Goal: Task Accomplishment & Management: Use online tool/utility

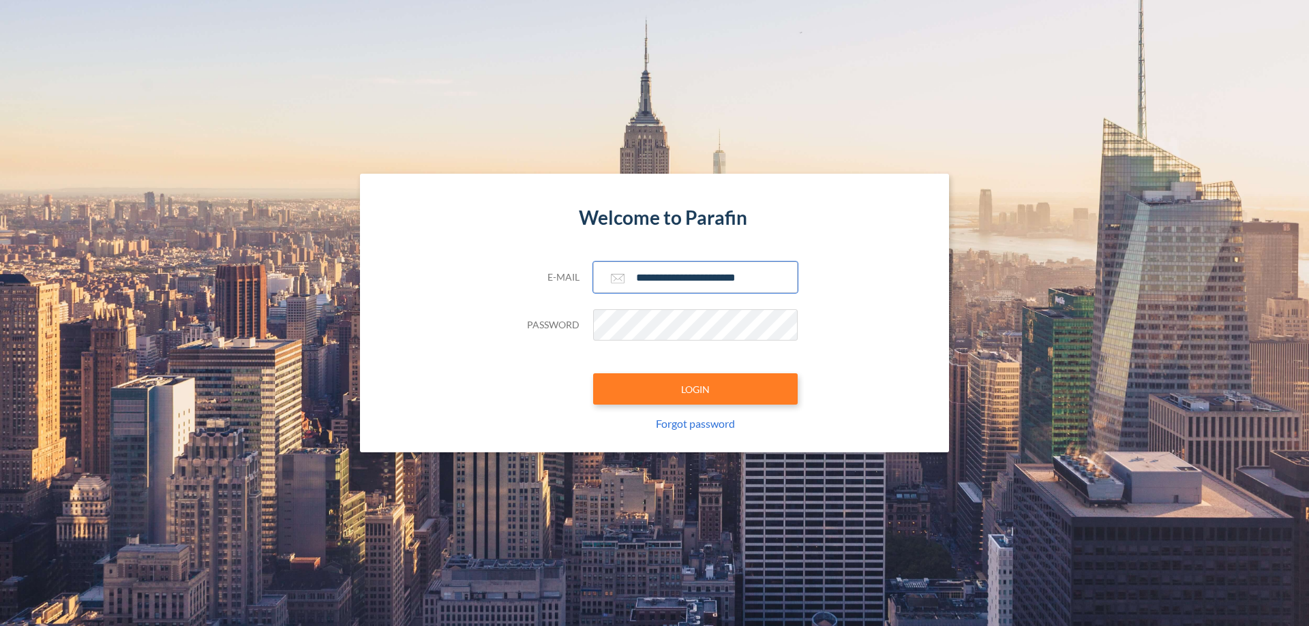
type input "**********"
click at [695, 389] on button "LOGIN" at bounding box center [695, 389] width 204 height 31
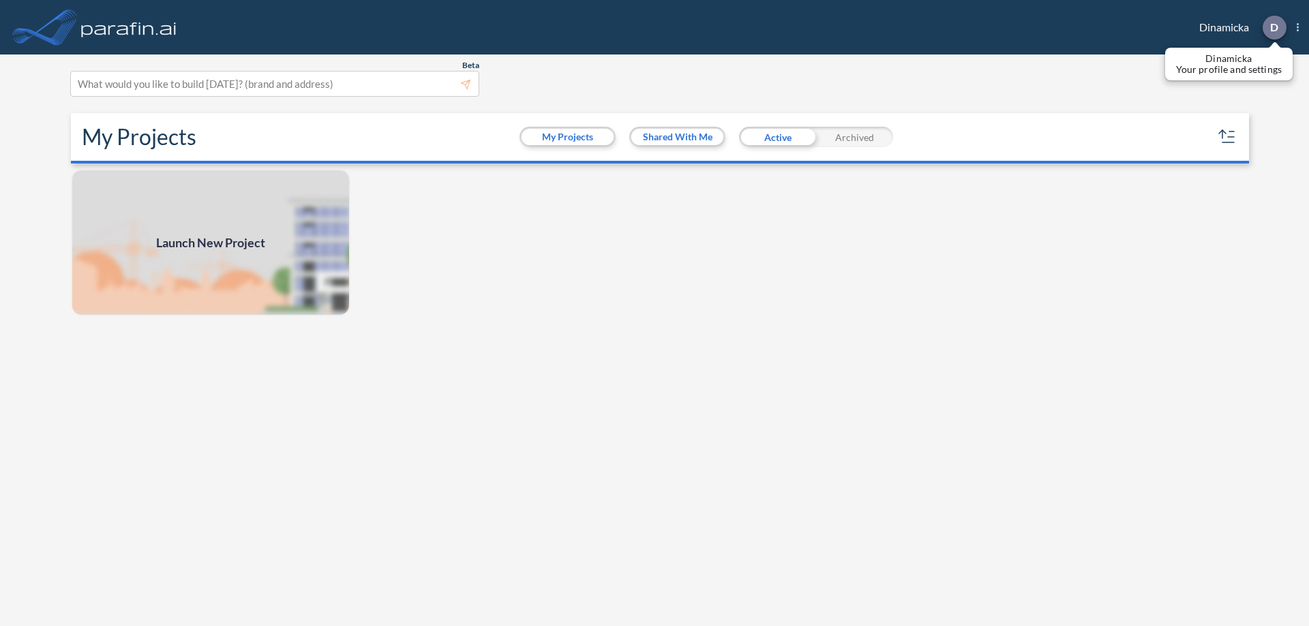
click at [1273, 27] on p "D" at bounding box center [1274, 27] width 8 height 12
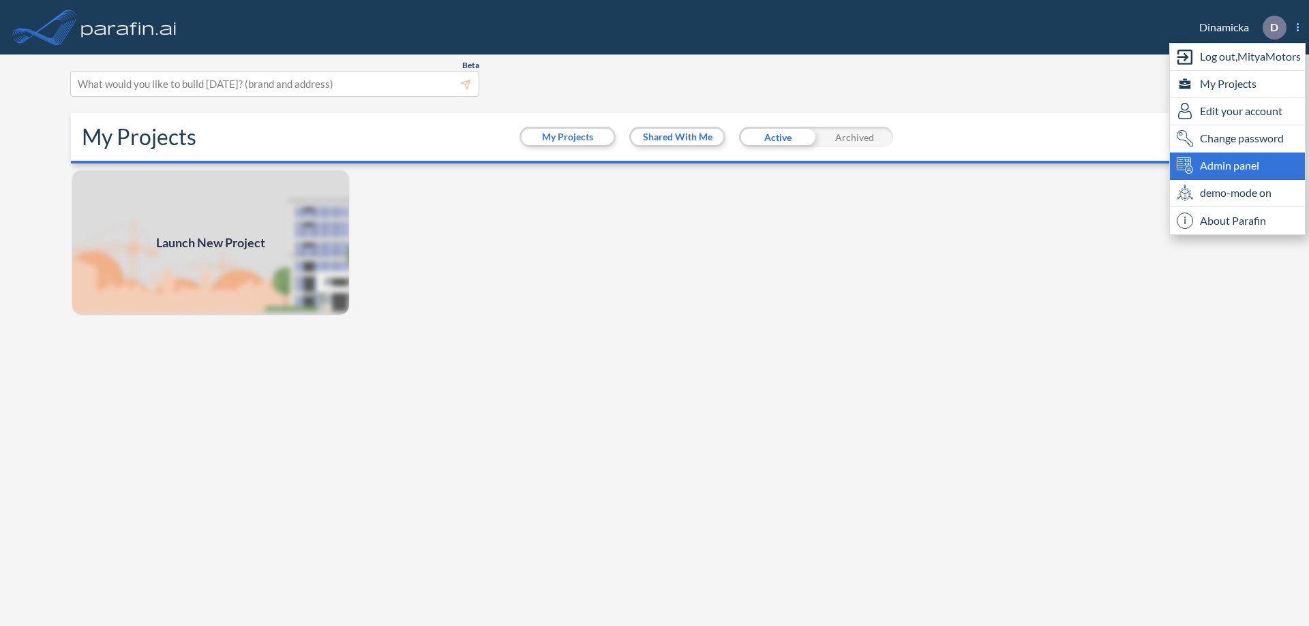
click at [1237, 166] on span "Admin panel" at bounding box center [1229, 165] width 59 height 16
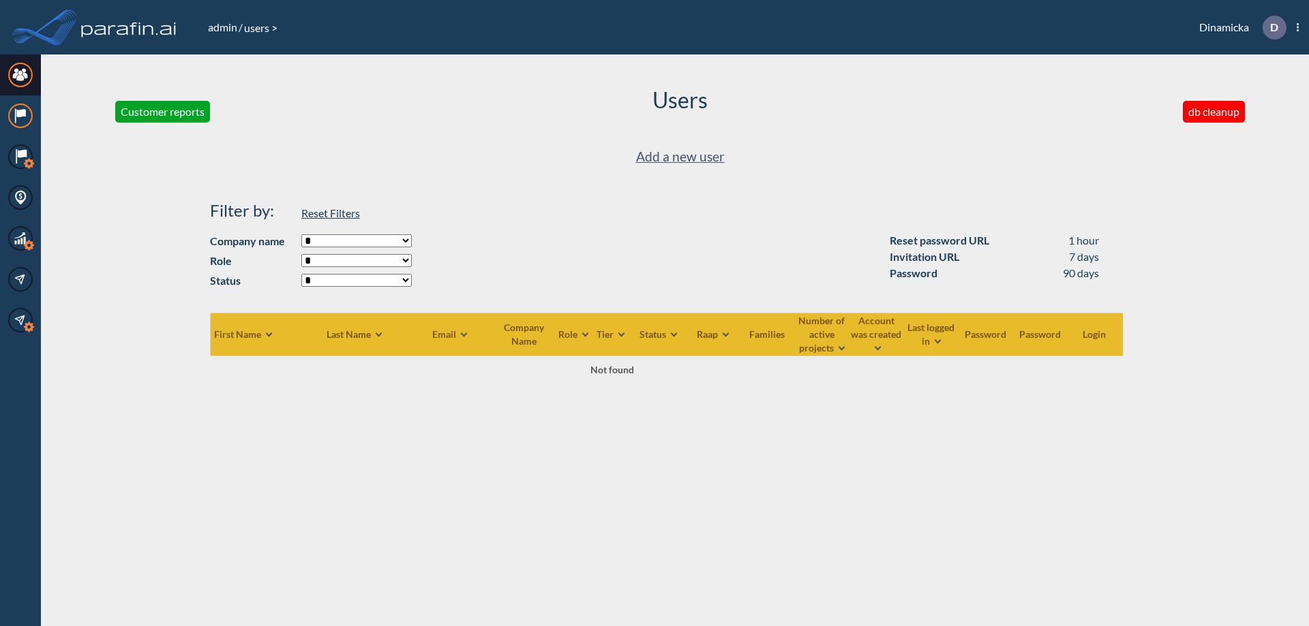
click at [20, 116] on icon at bounding box center [20, 113] width 9 height 8
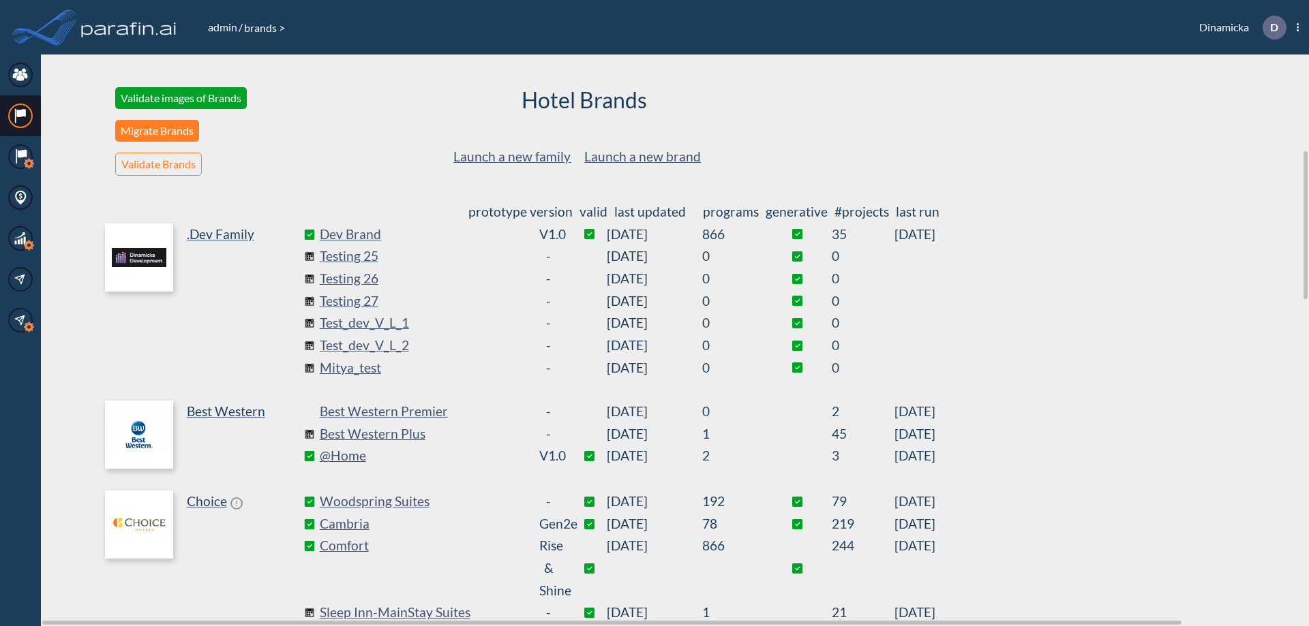
scroll to position [369, 0]
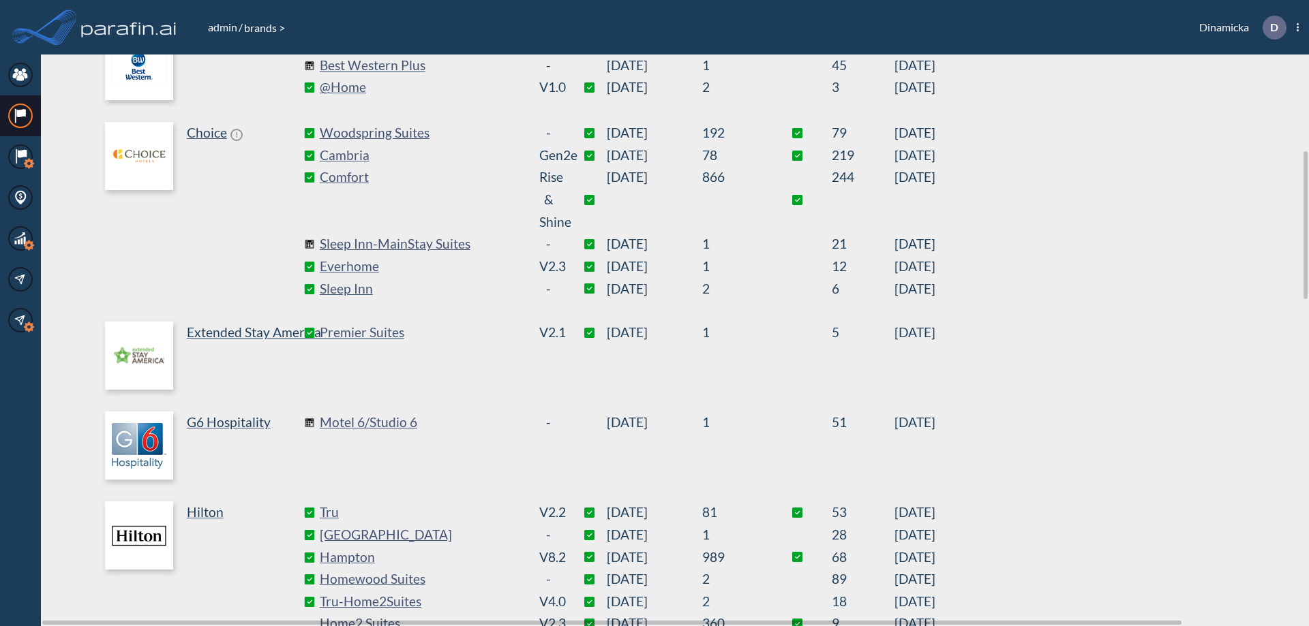
click at [421, 65] on link "Best Western Plus" at bounding box center [422, 66] width 204 height 22
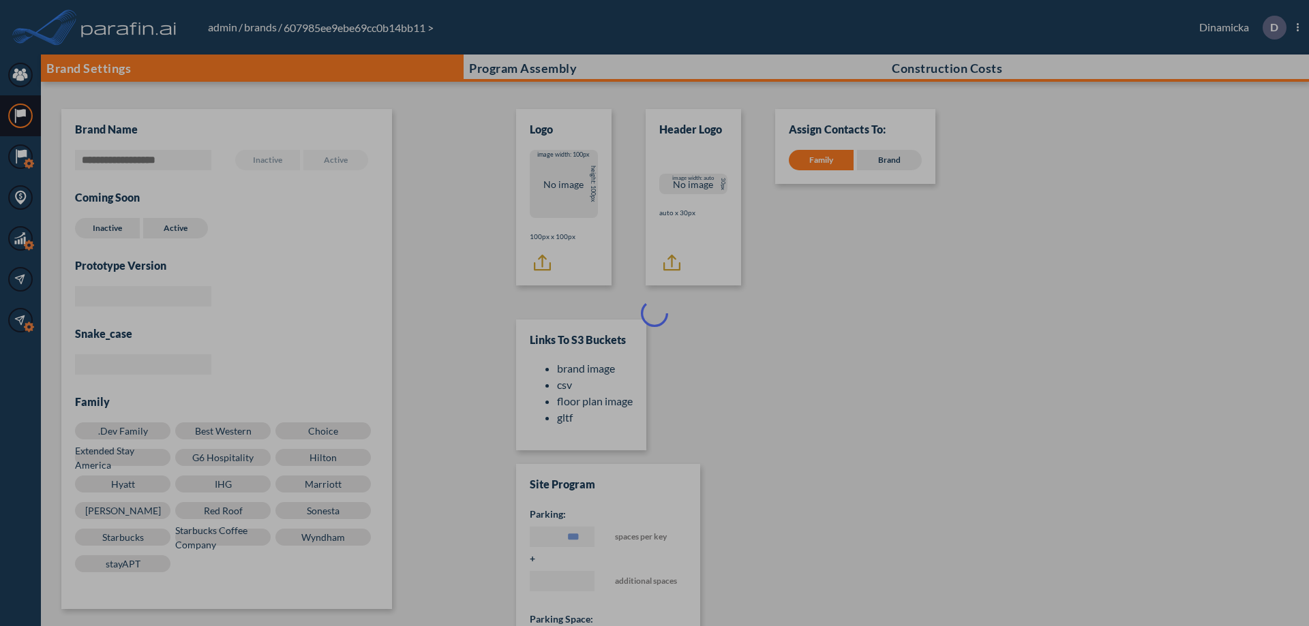
scroll to position [14, 0]
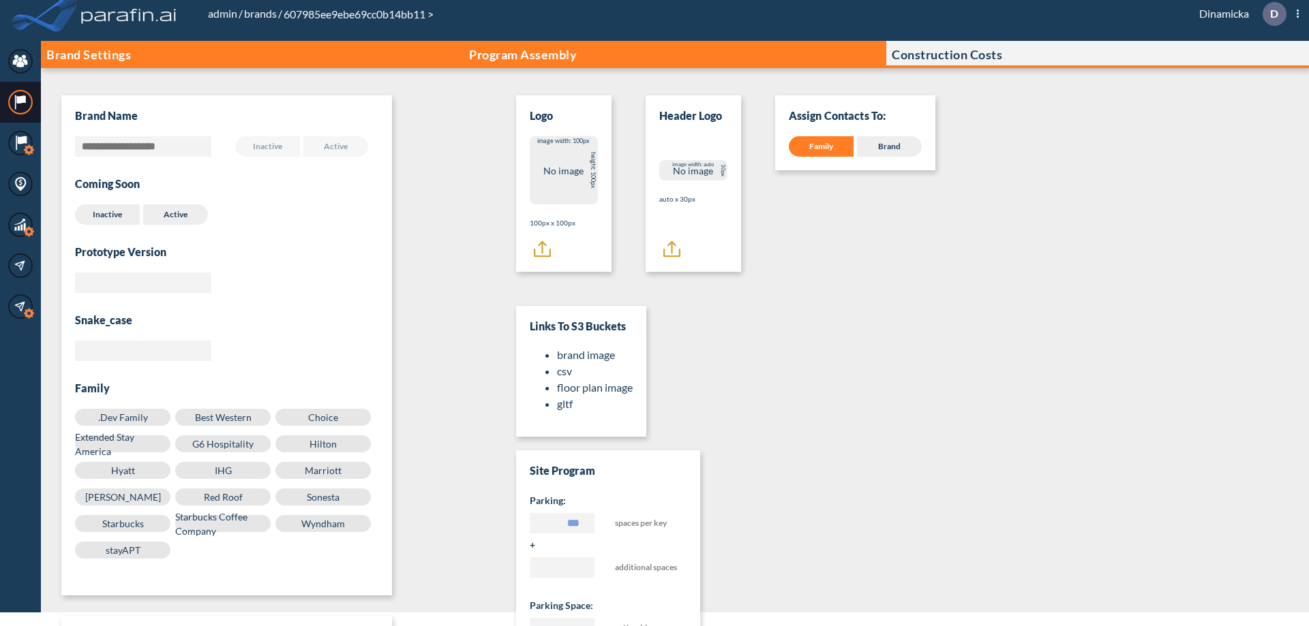
click at [523, 55] on p "Program Assembly" at bounding box center [523, 55] width 108 height 14
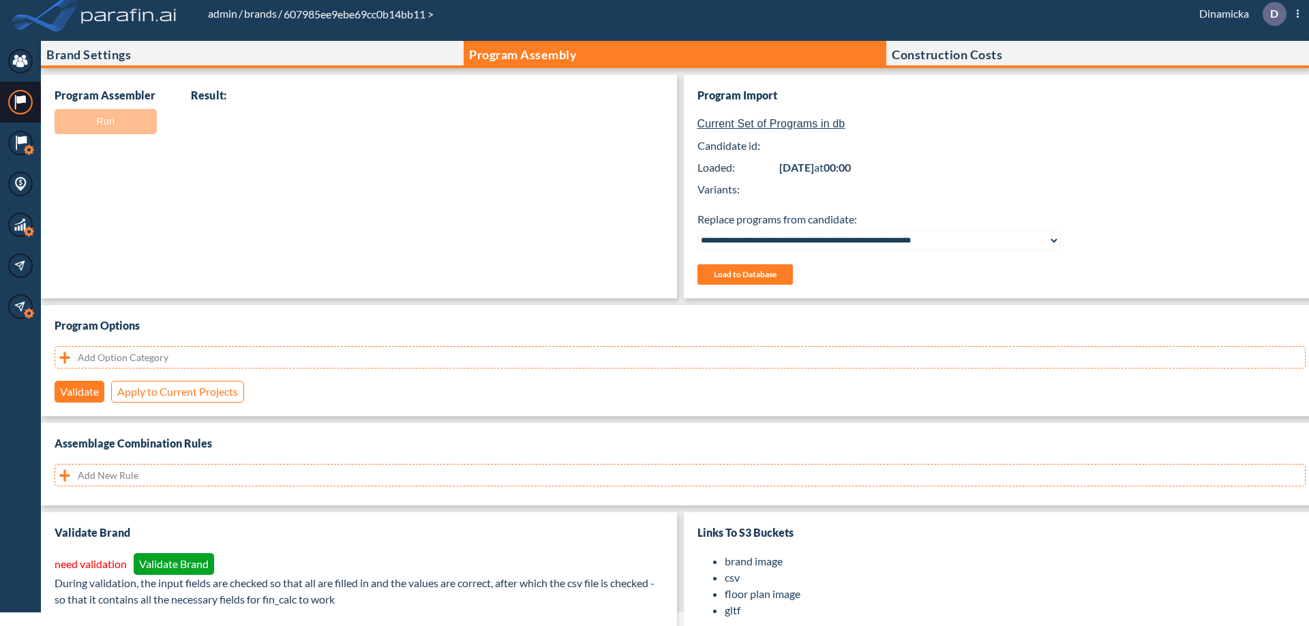
select select "**********"
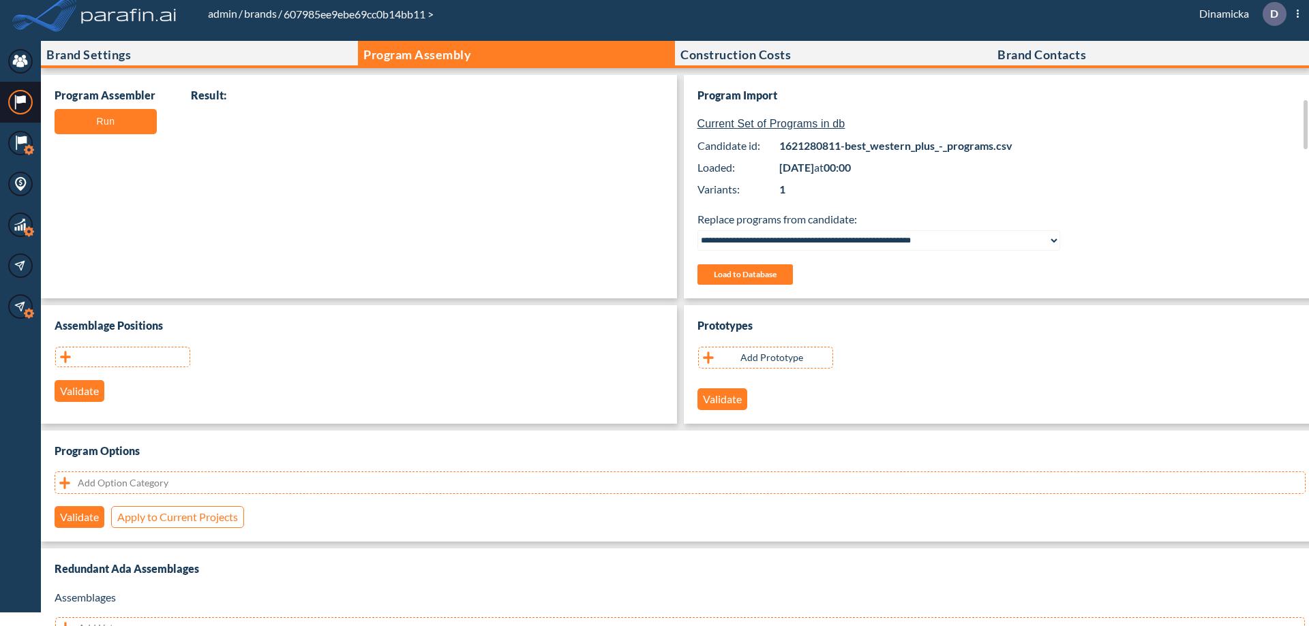
scroll to position [272, 0]
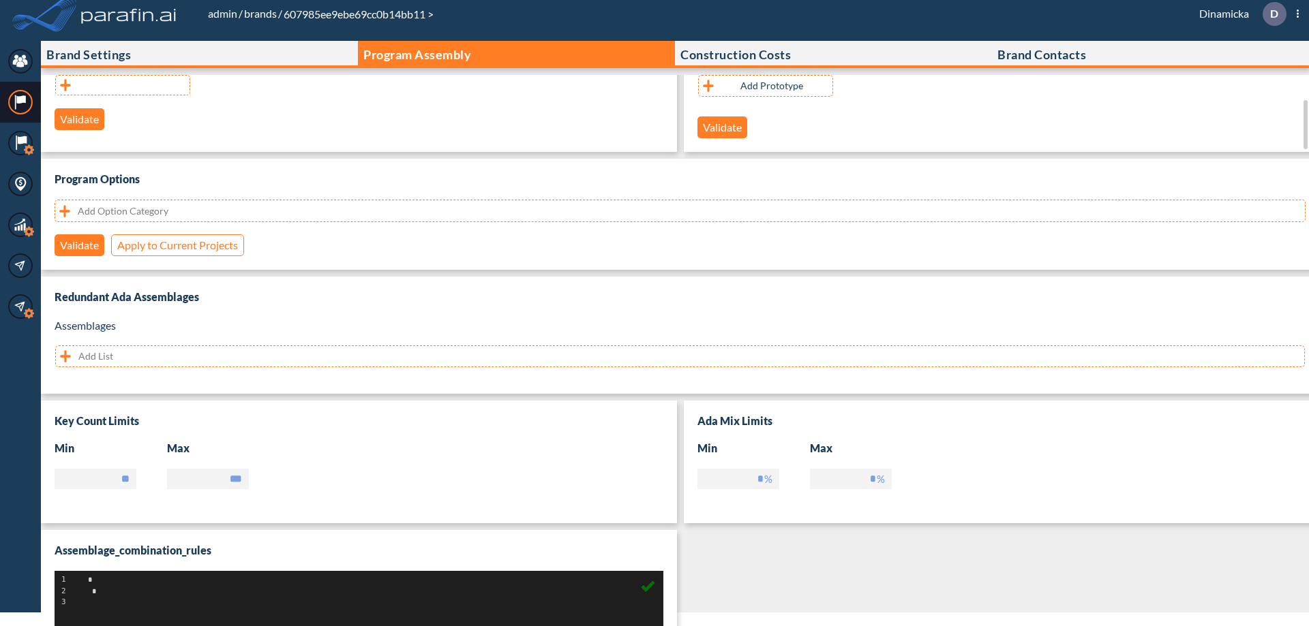
click at [123, 85] on button "button" at bounding box center [122, 85] width 135 height 20
